Goal: Download file/media

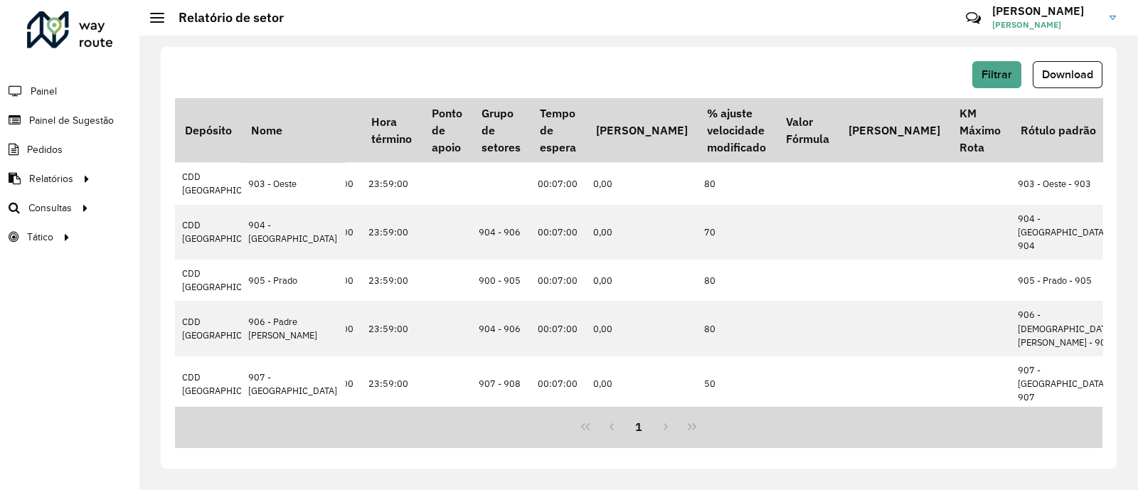
scroll to position [0, 520]
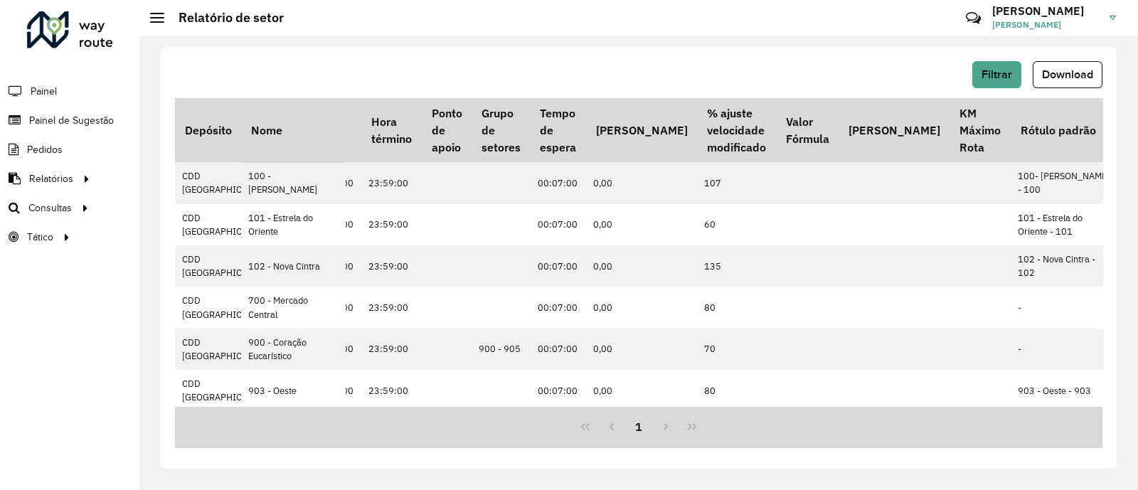
click at [555, 37] on div "Filtrar Download Depósito Nome Veículos Veículos exclusivos Veículos bloqueados…" at bounding box center [638, 263] width 998 height 454
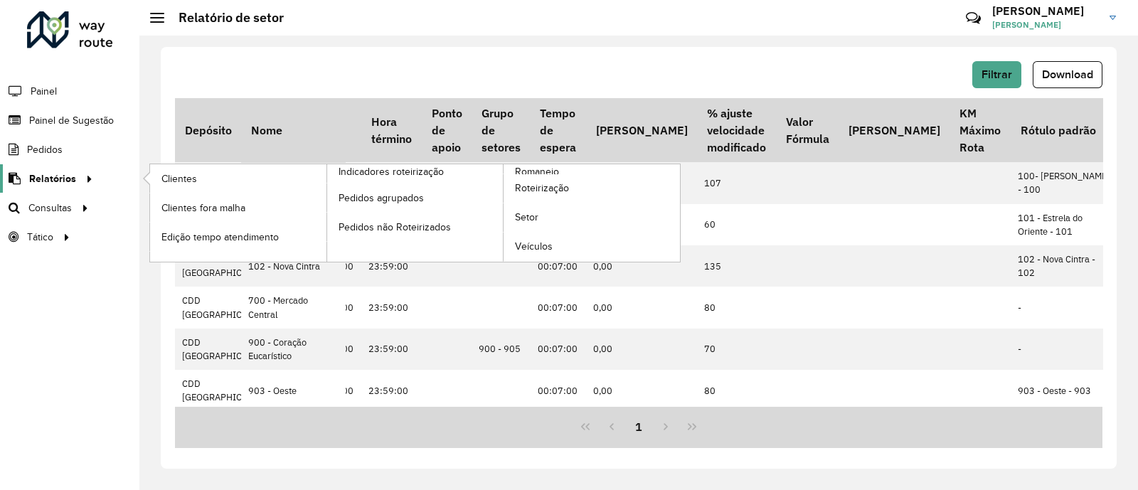
click at [76, 179] on div at bounding box center [86, 178] width 21 height 15
click at [552, 169] on span "Romaneio" at bounding box center [538, 171] width 46 height 15
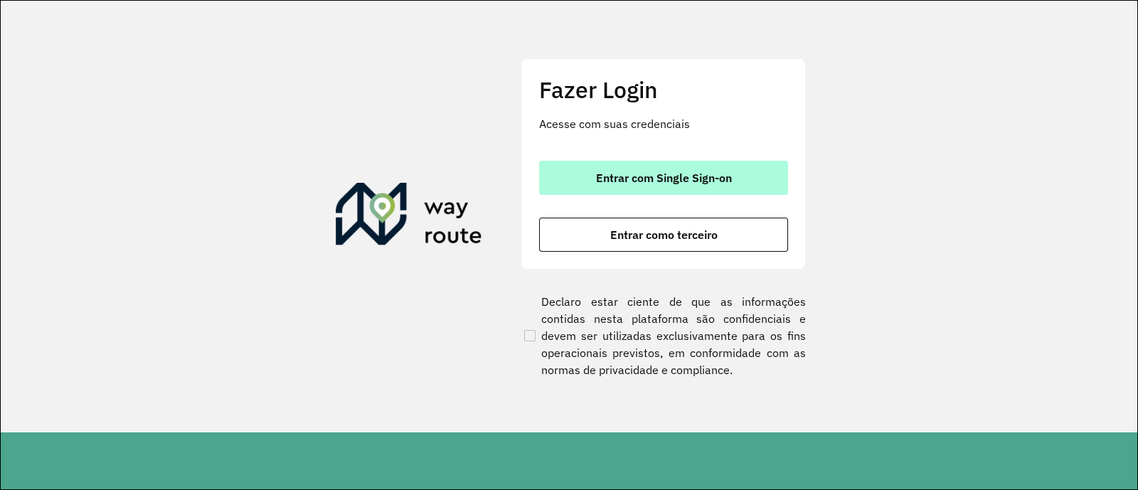
click at [705, 183] on span "Entrar com Single Sign-on" at bounding box center [664, 177] width 136 height 11
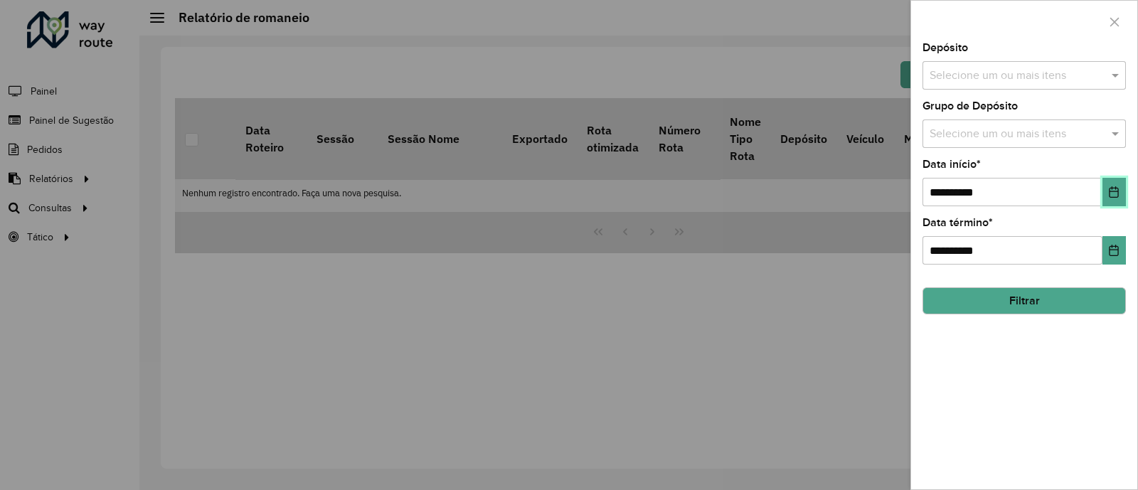
click at [1108, 190] on icon "Choose Date" at bounding box center [1113, 191] width 11 height 11
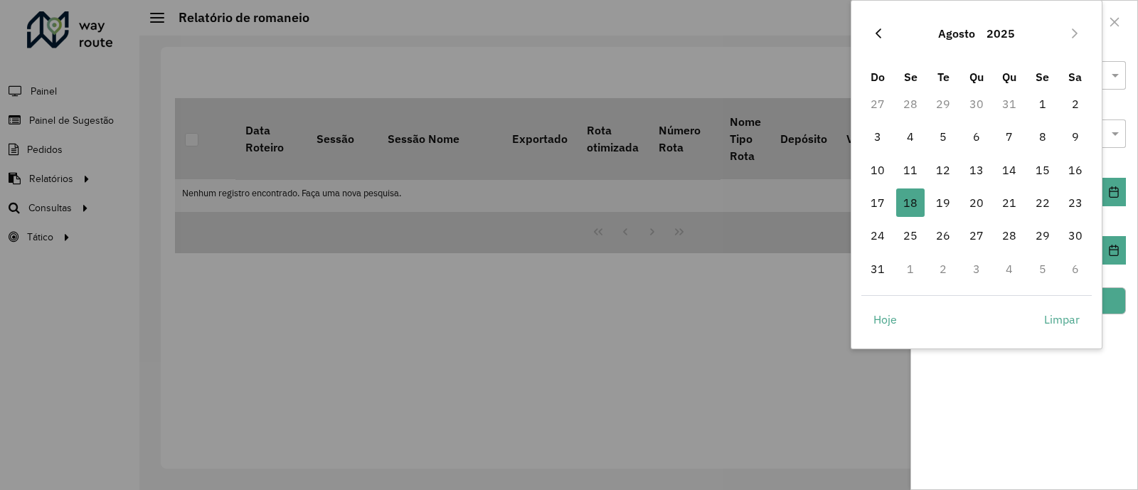
click at [878, 29] on icon "Previous Month" at bounding box center [877, 33] width 11 height 11
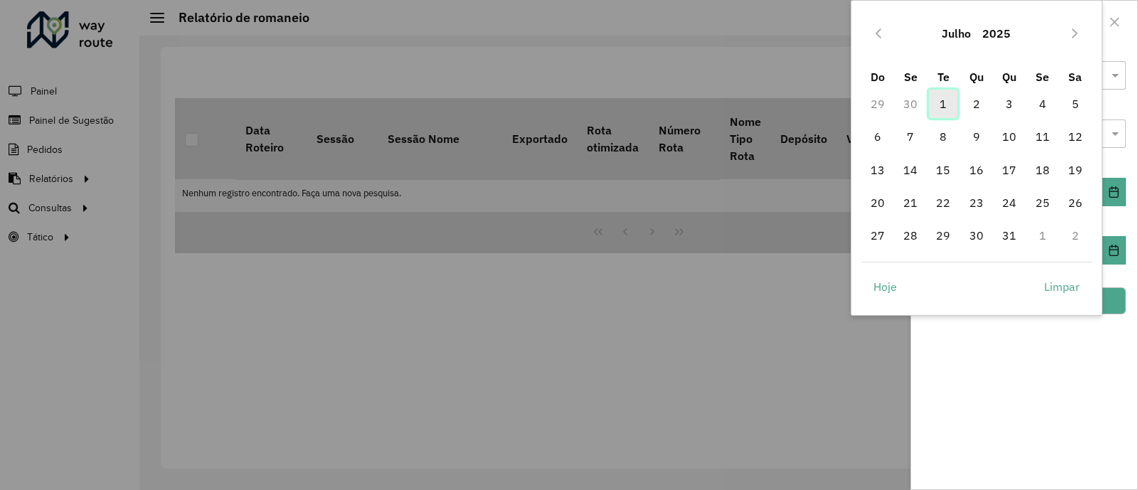
click at [943, 99] on span "1" at bounding box center [943, 104] width 28 height 28
type input "**********"
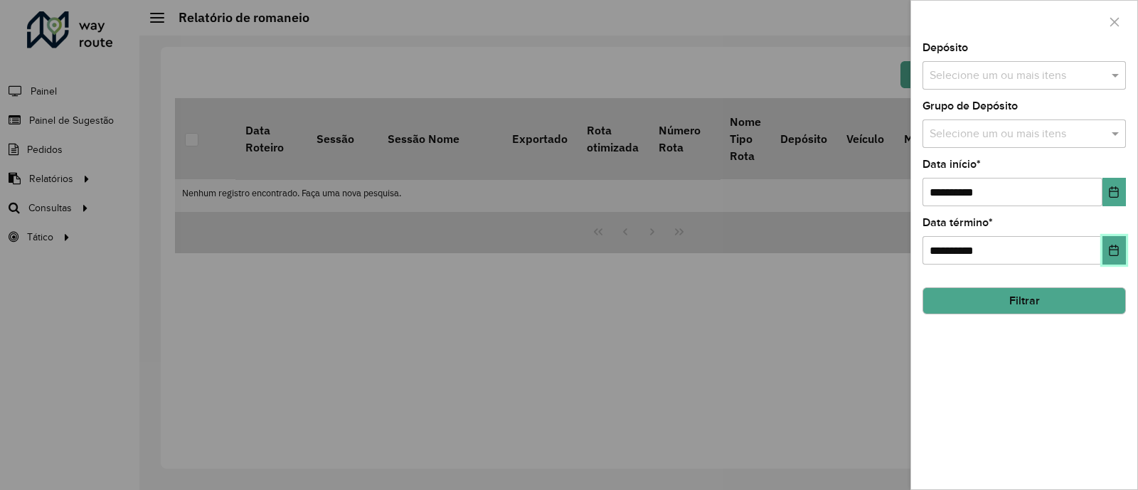
click at [1115, 249] on icon "Choose Date" at bounding box center [1113, 250] width 11 height 11
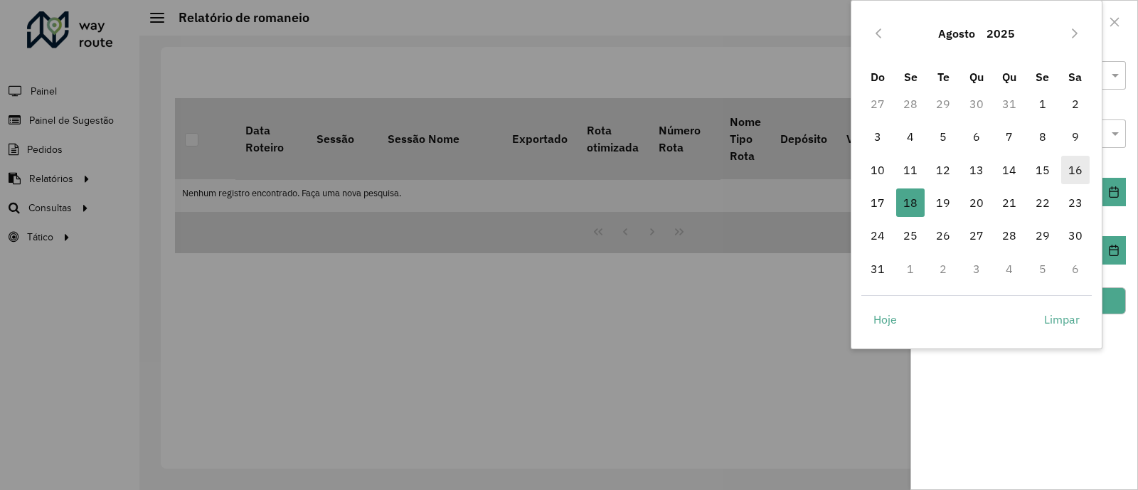
click at [1079, 178] on span "16" at bounding box center [1075, 170] width 28 height 28
type input "**********"
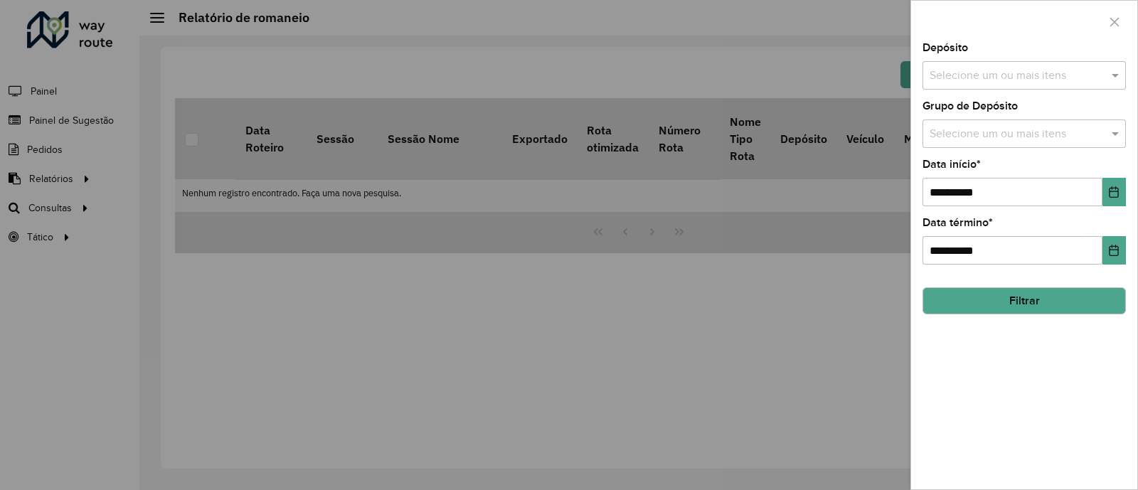
click at [1029, 307] on button "Filtrar" at bounding box center [1023, 300] width 203 height 27
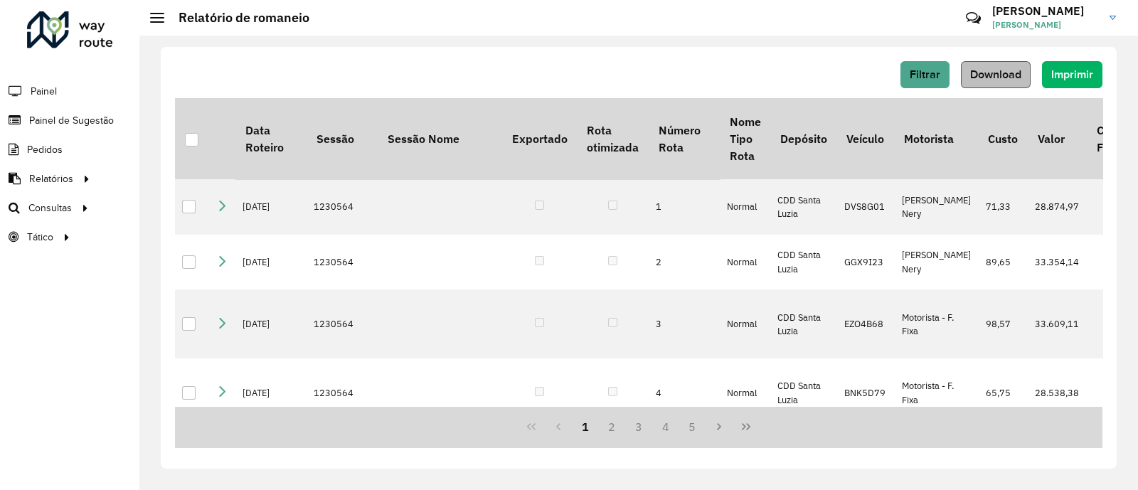
drag, startPoint x: 744, startPoint y: 52, endPoint x: 978, endPoint y: 64, distance: 234.2
click at [978, 64] on div "Filtrar Download Imprimir Data Roteiro Sessão Sessão Nome Exportado Rota otimiz…" at bounding box center [639, 258] width 956 height 422
click at [978, 64] on button "Download" at bounding box center [996, 74] width 70 height 27
click at [961, 61] on button "Download" at bounding box center [996, 74] width 70 height 27
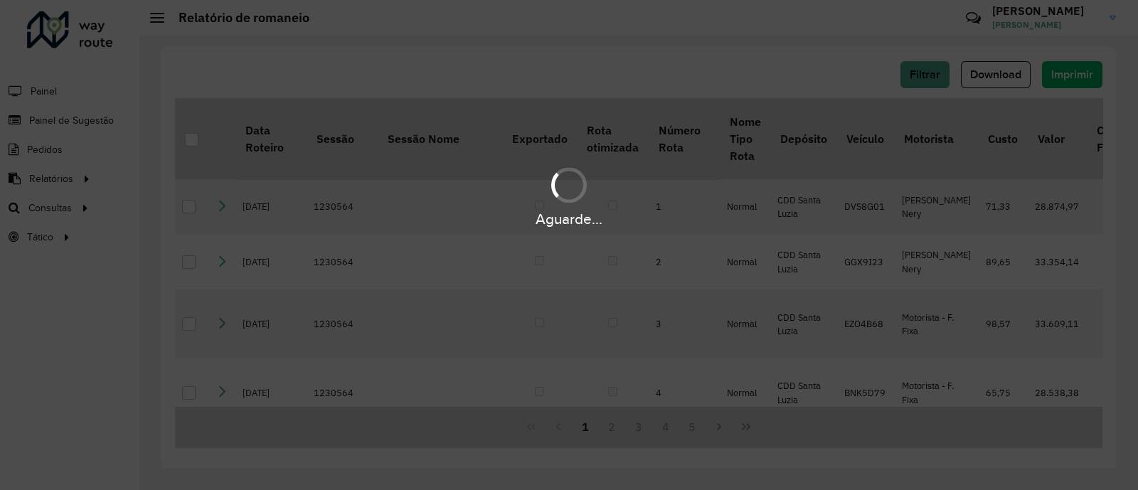
click at [961, 61] on button "Download" at bounding box center [996, 74] width 70 height 27
